Goal: Information Seeking & Learning: Learn about a topic

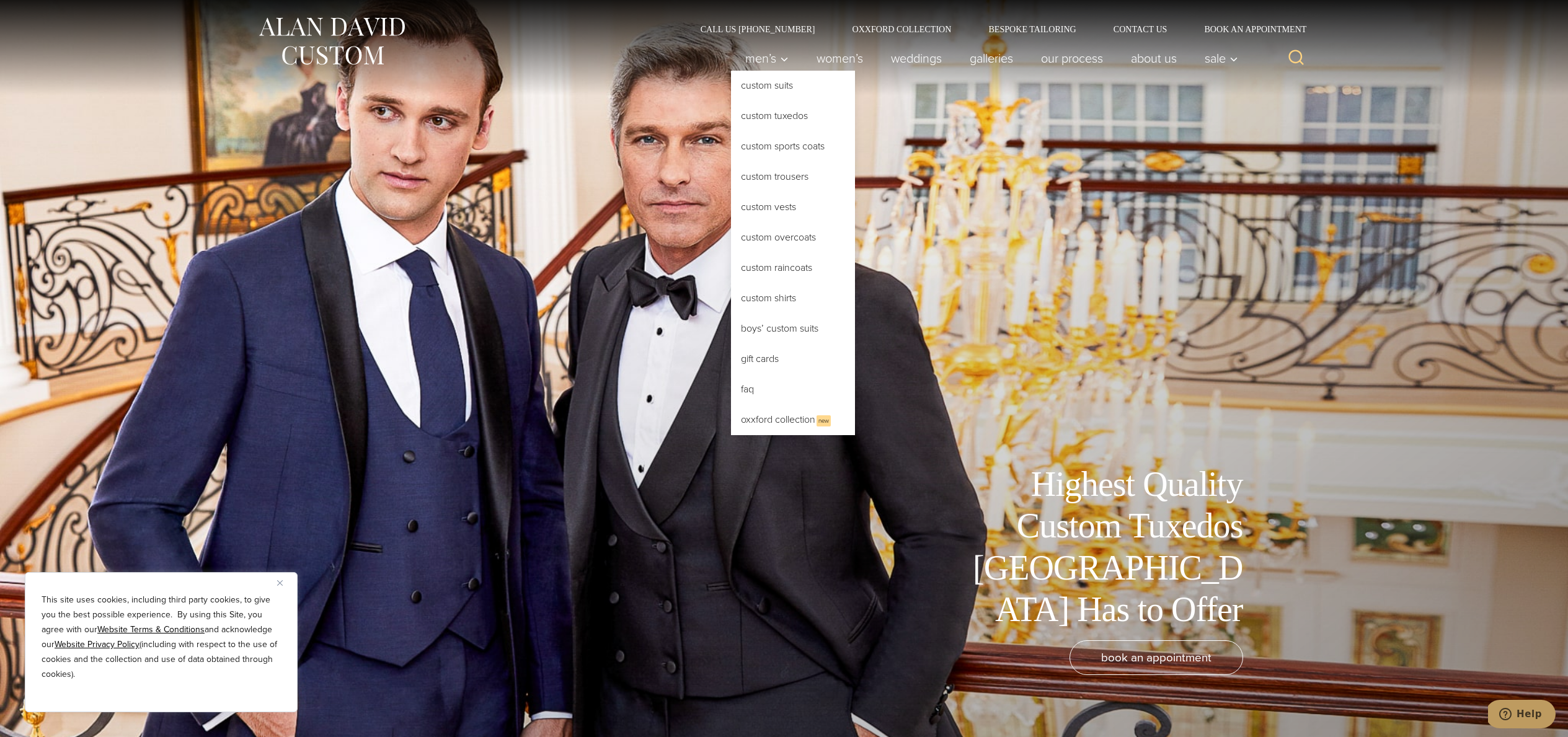
click at [769, 118] on link "Custom Tuxedos" at bounding box center [792, 115] width 124 height 29
click at [774, 114] on link "Custom Tuxedos" at bounding box center [792, 115] width 124 height 29
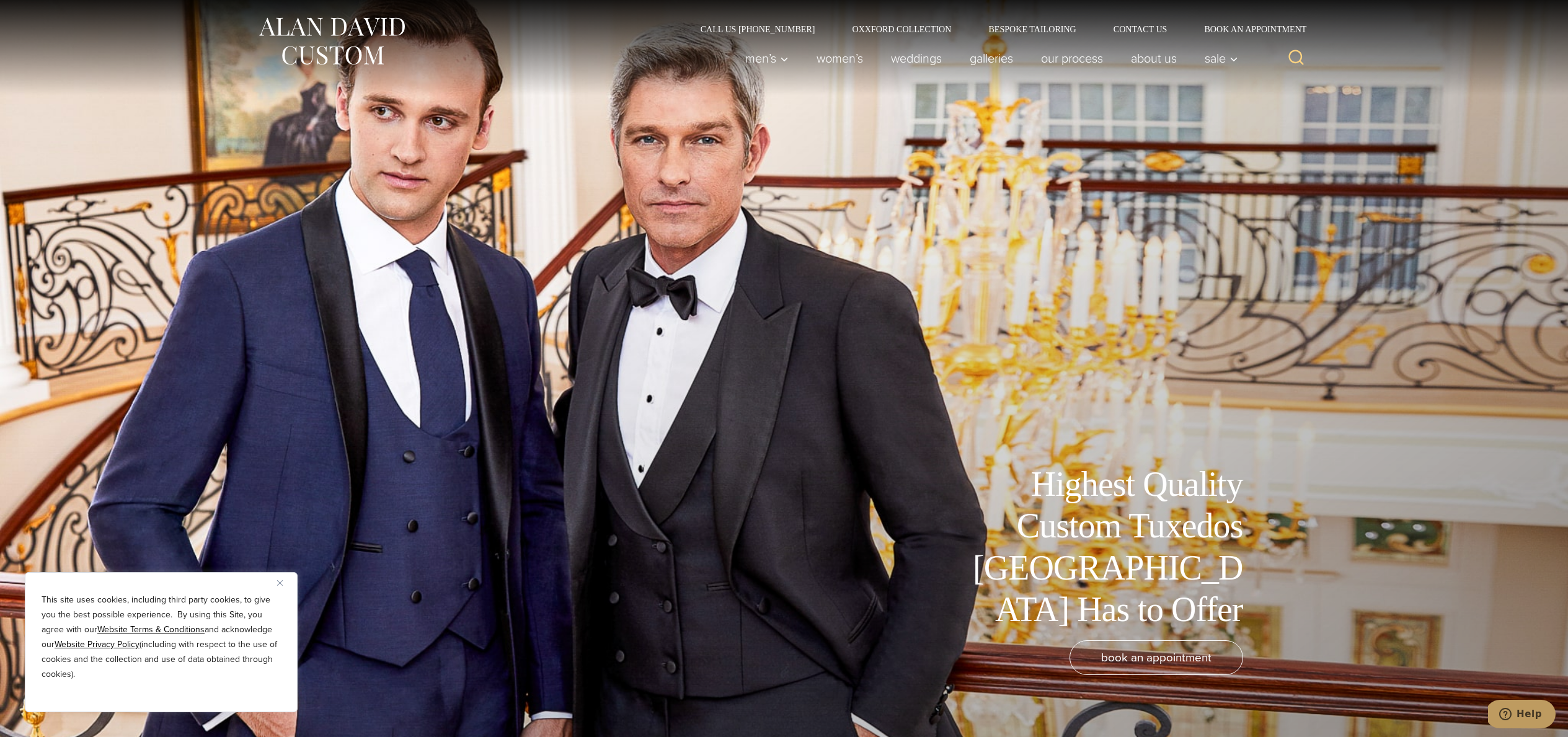
click at [274, 582] on div "This site uses cookies, including third party cookies, to give you the best pos…" at bounding box center [161, 641] width 273 height 140
click at [288, 583] on button "Close" at bounding box center [284, 582] width 15 height 15
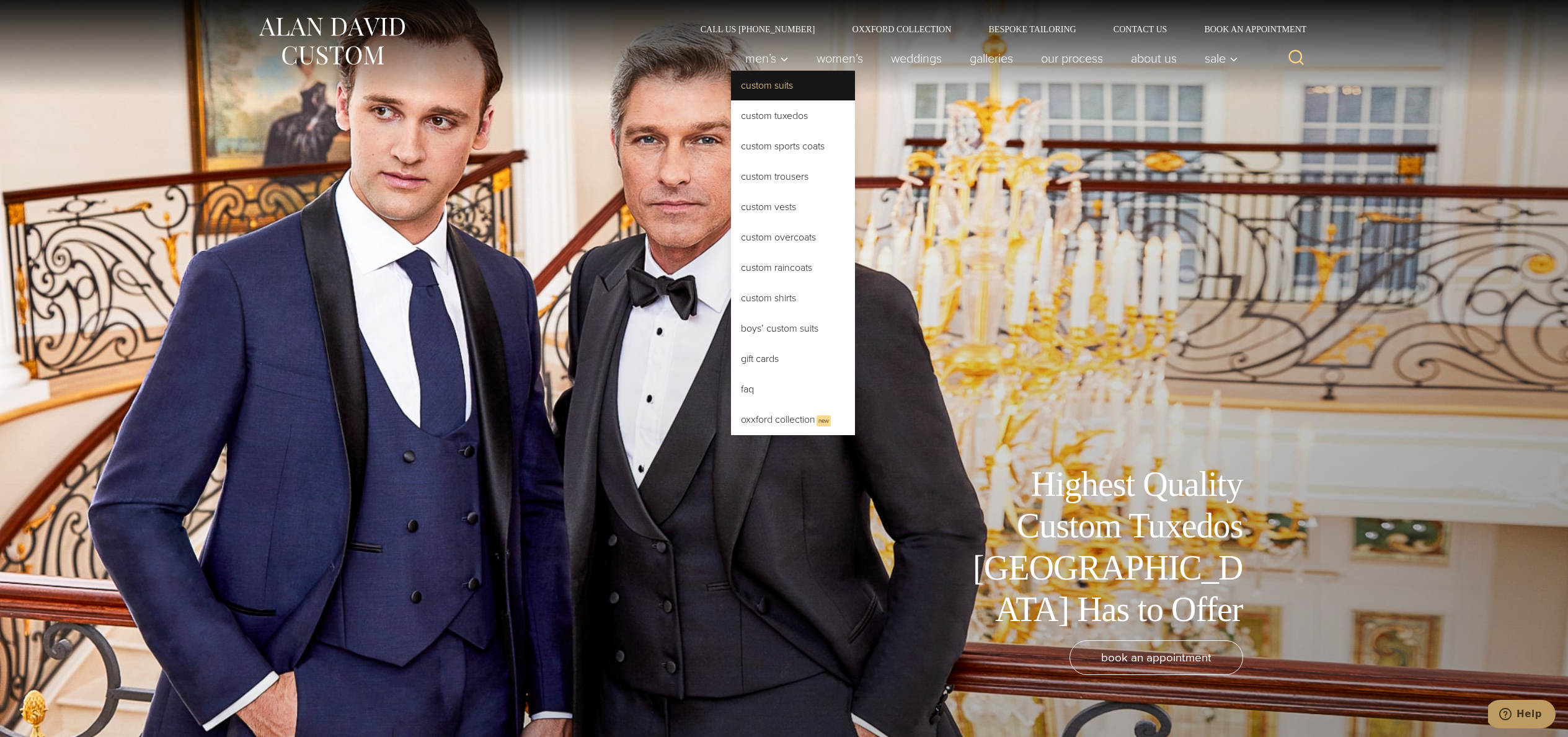
click at [759, 84] on link "Custom Suits" at bounding box center [792, 85] width 124 height 29
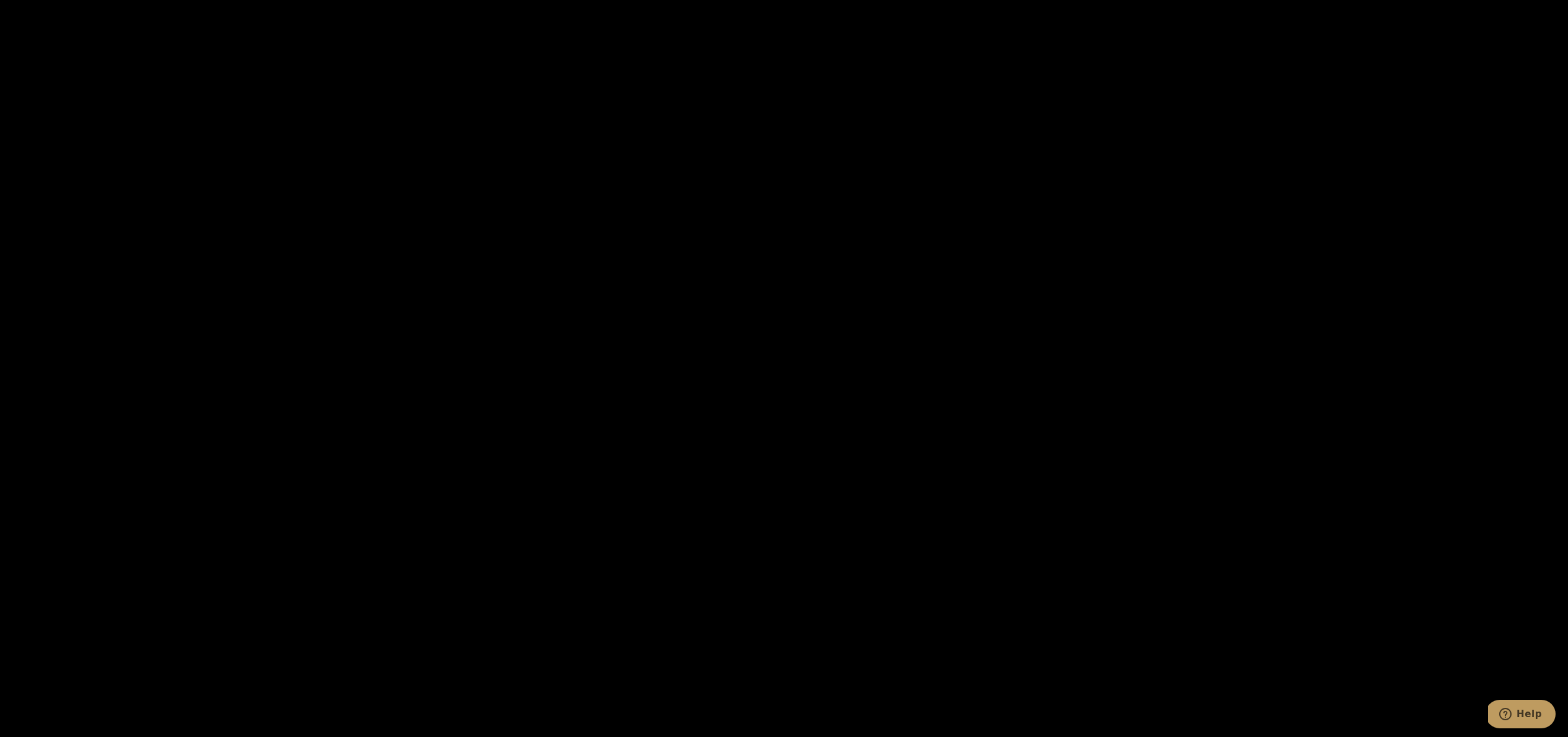
scroll to position [2664, 0]
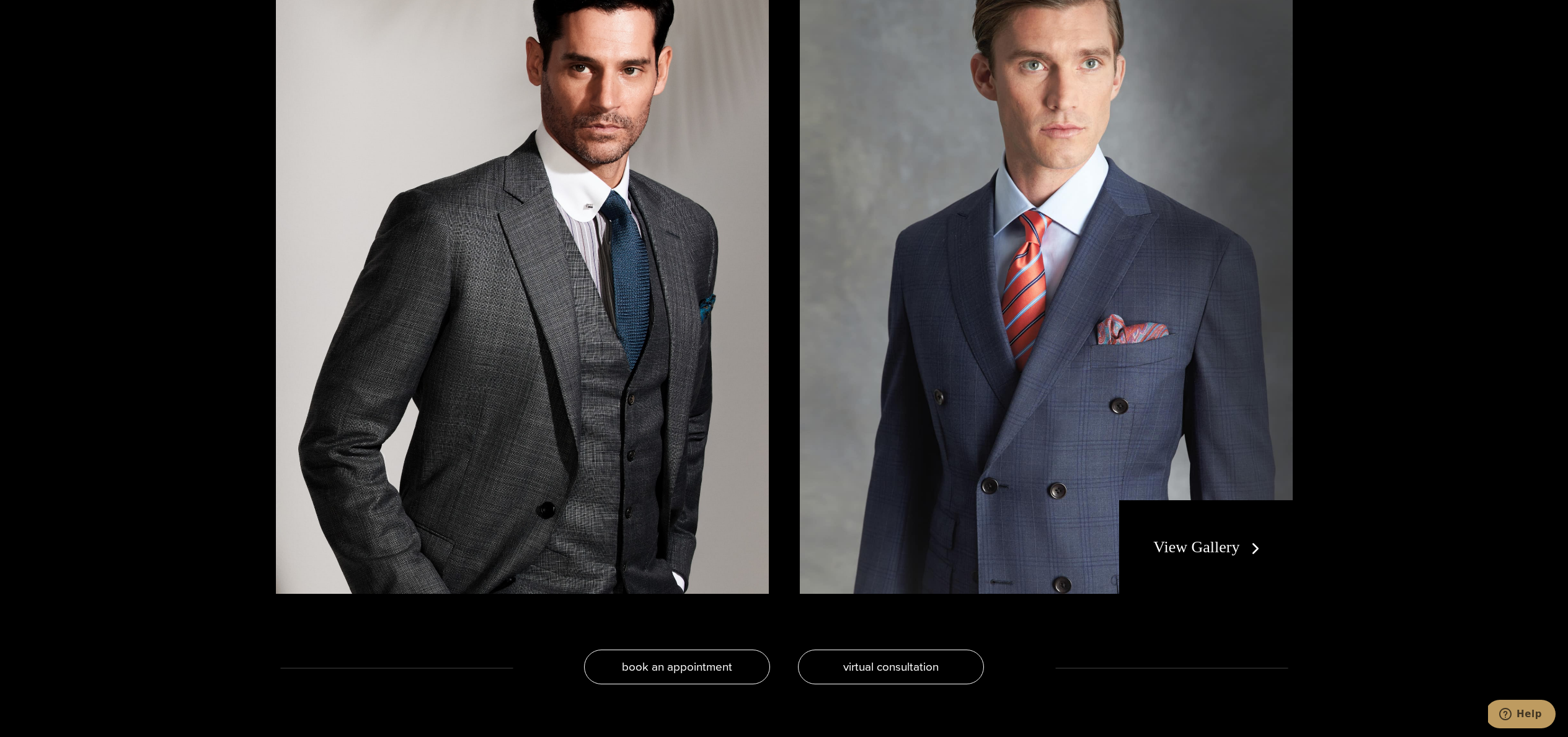
click at [1212, 543] on link "View Gallery" at bounding box center [1208, 547] width 111 height 18
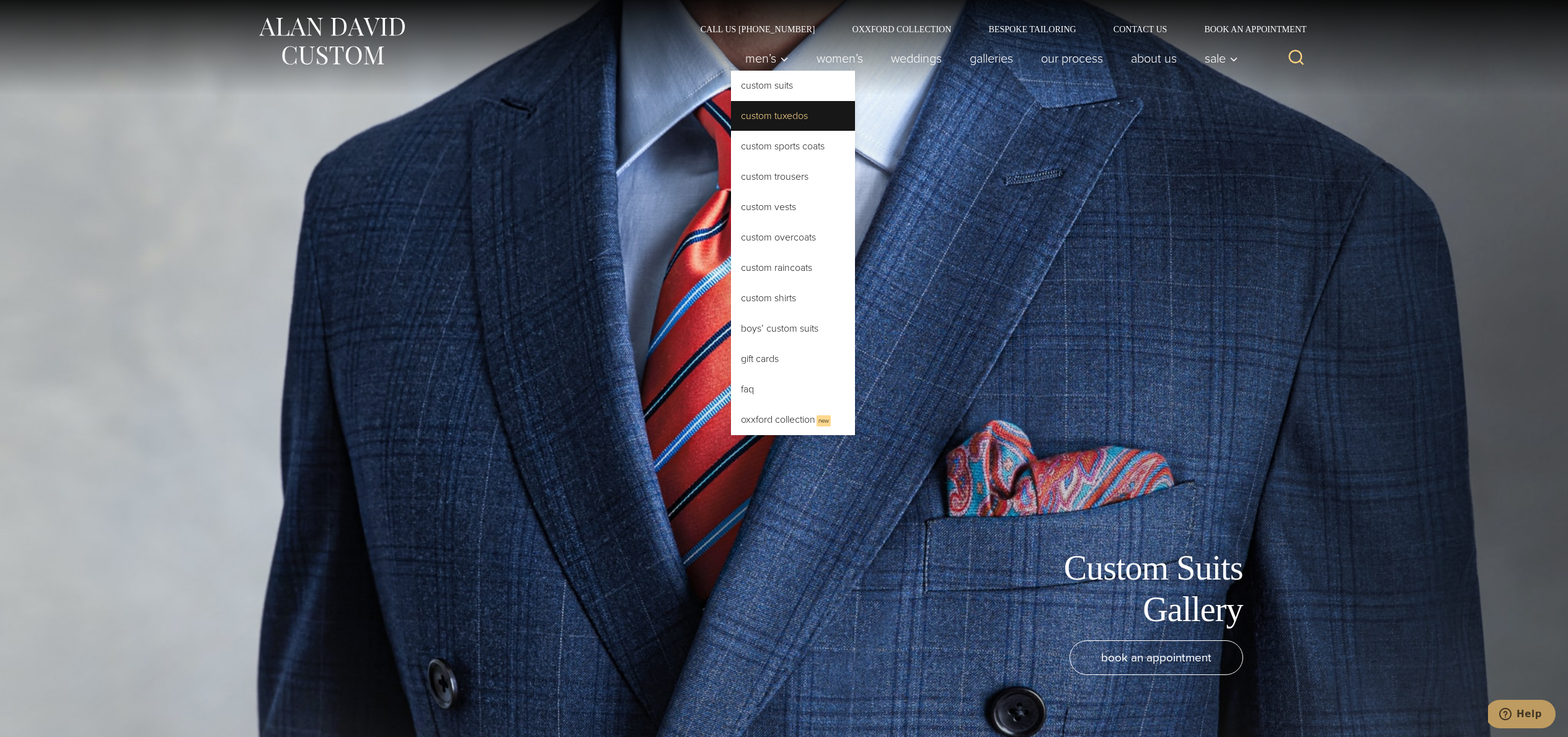
click at [749, 114] on link "Custom Tuxedos" at bounding box center [792, 115] width 124 height 29
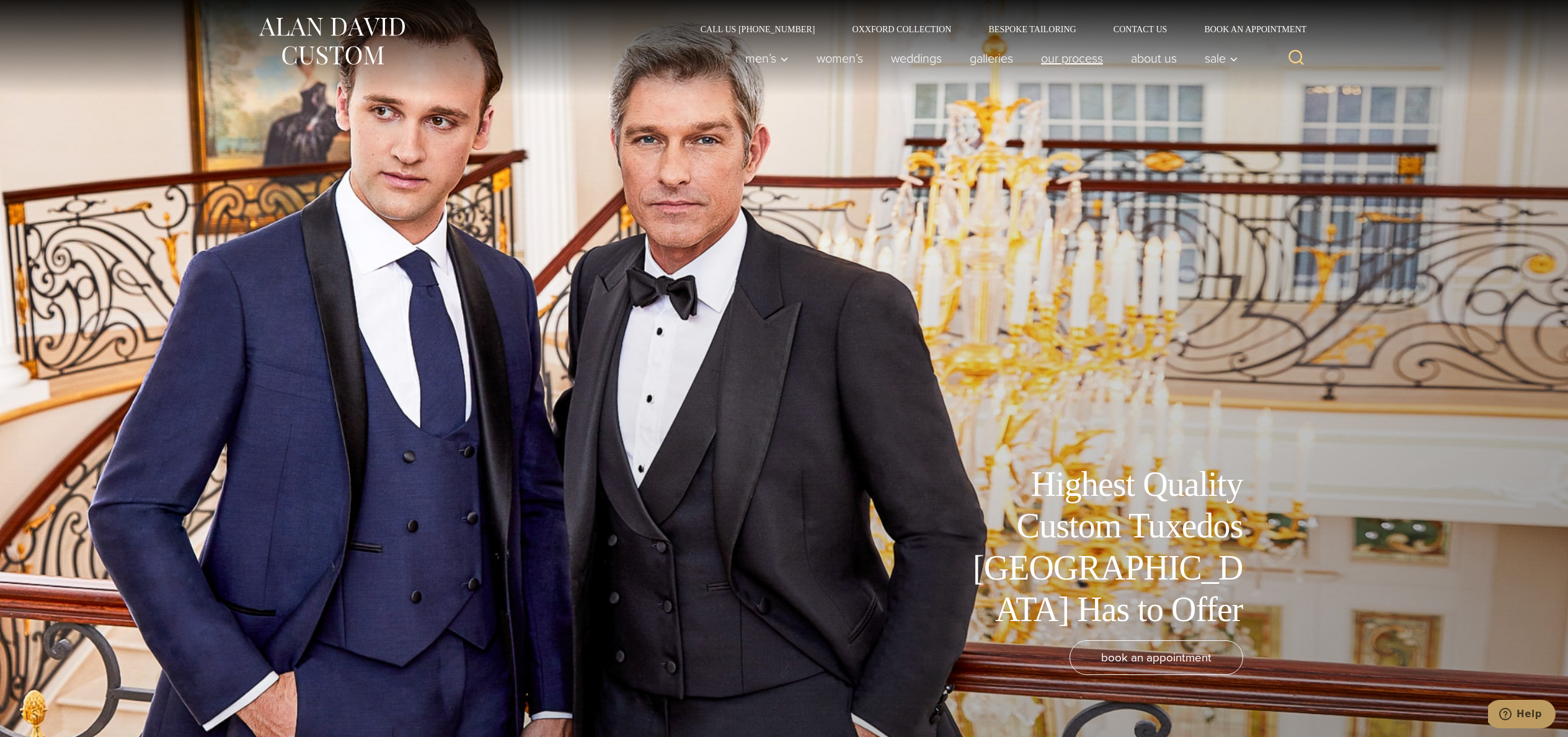
click at [1070, 62] on link "Our Process" at bounding box center [1071, 58] width 90 height 25
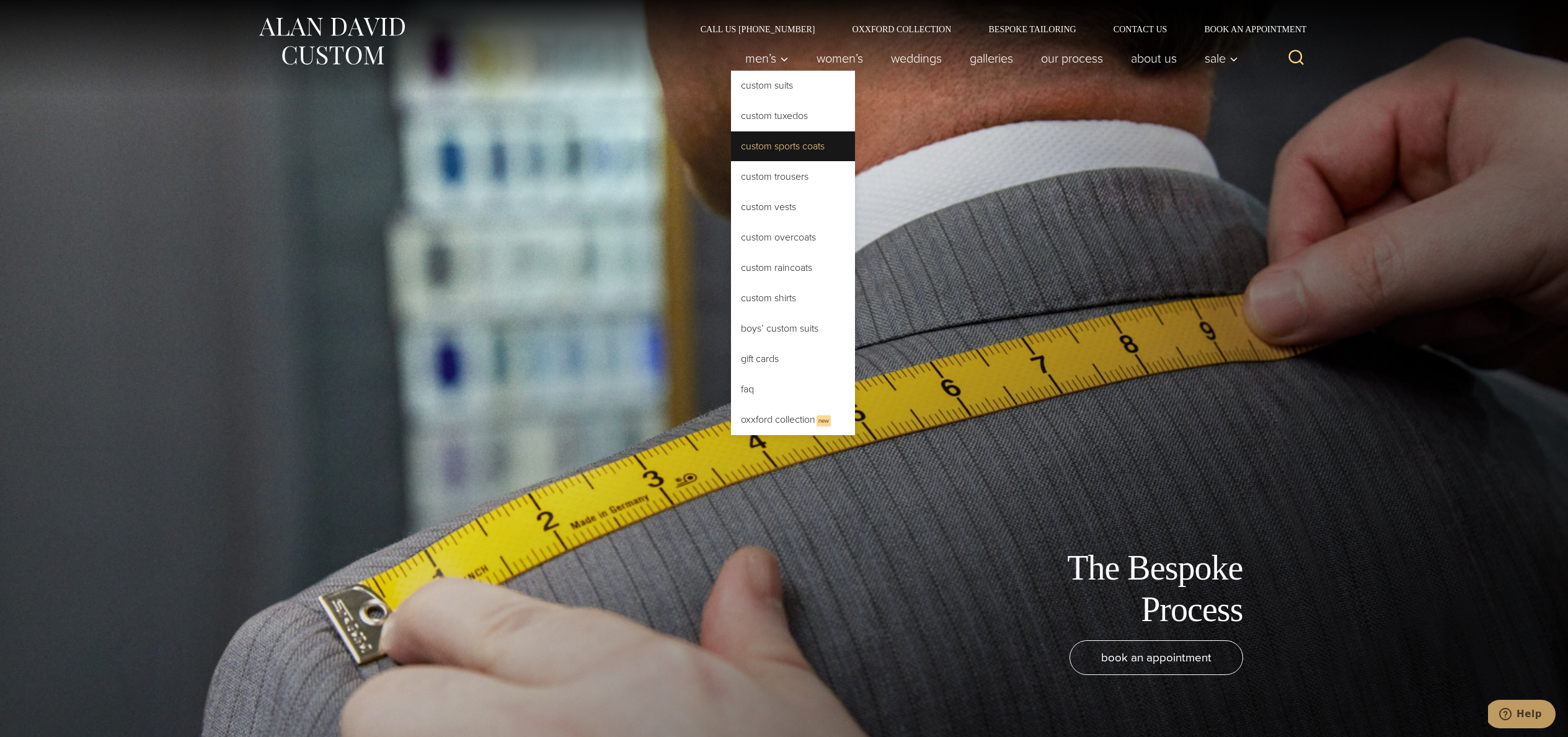
click at [767, 147] on link "Custom Sports Coats" at bounding box center [792, 146] width 124 height 29
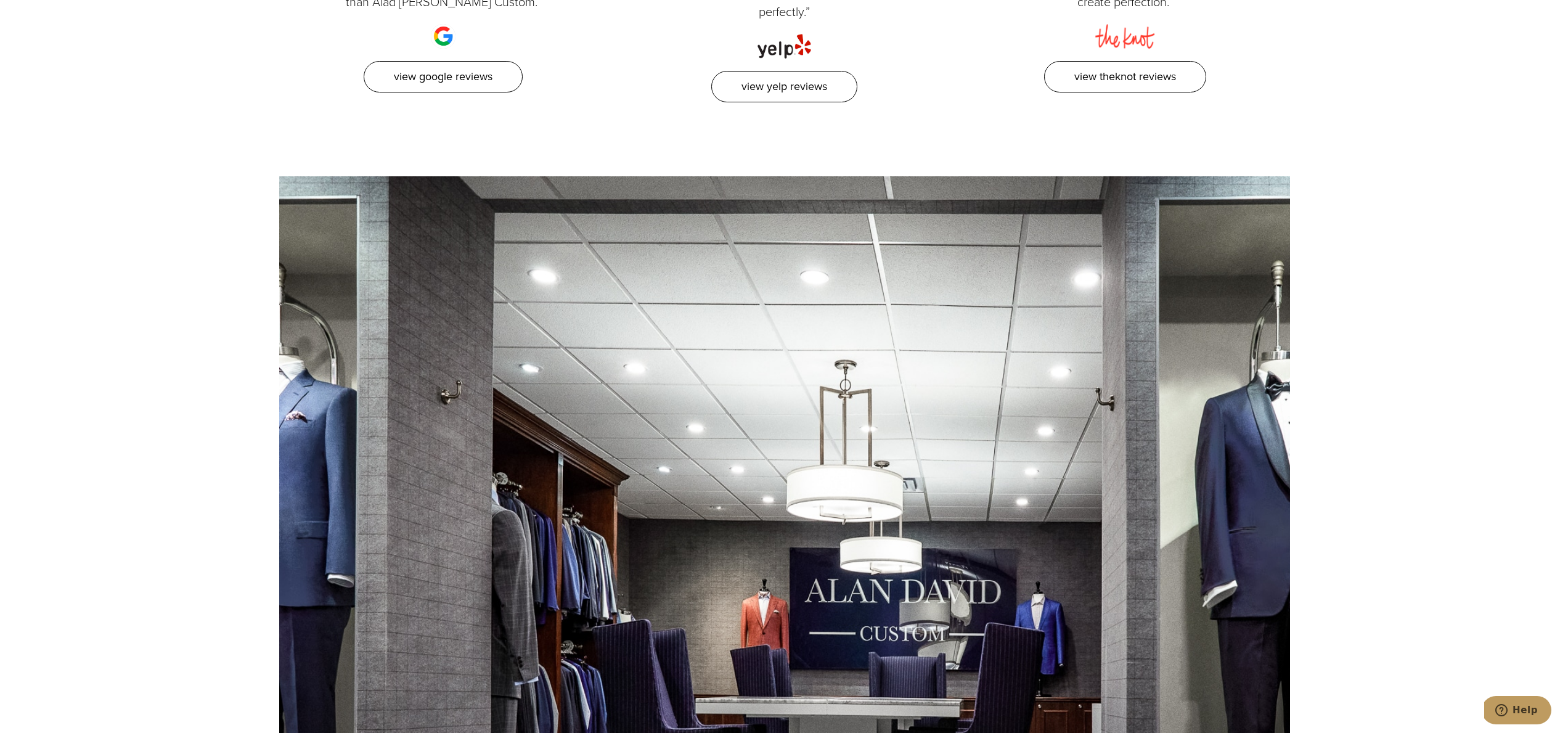
scroll to position [8445, 0]
